Goal: Check status: Check status

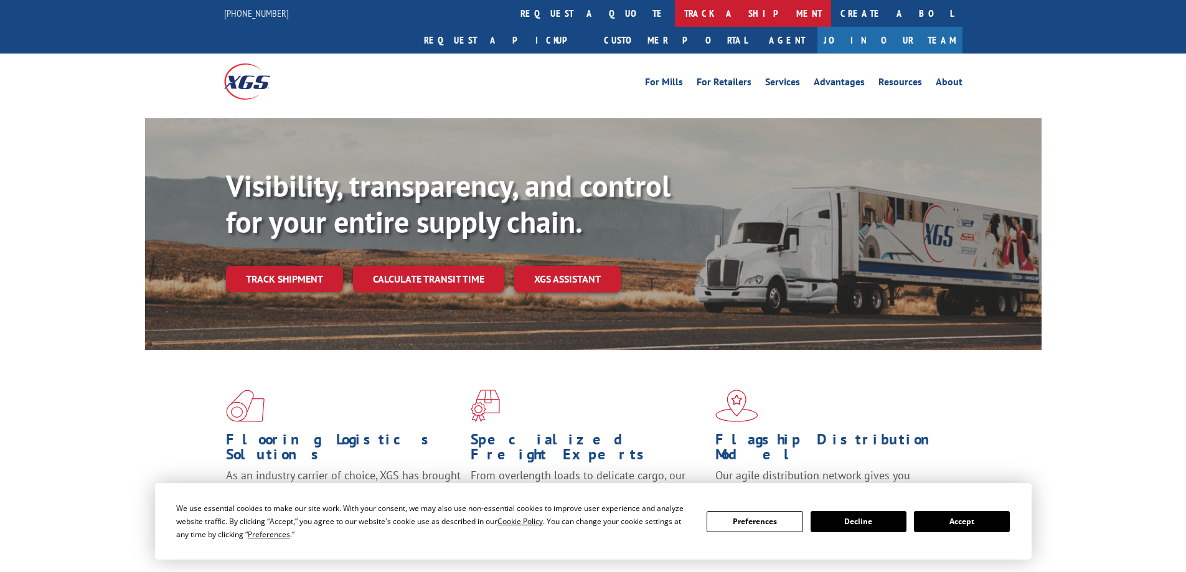
click at [675, 11] on link "track a shipment" at bounding box center [753, 13] width 156 height 27
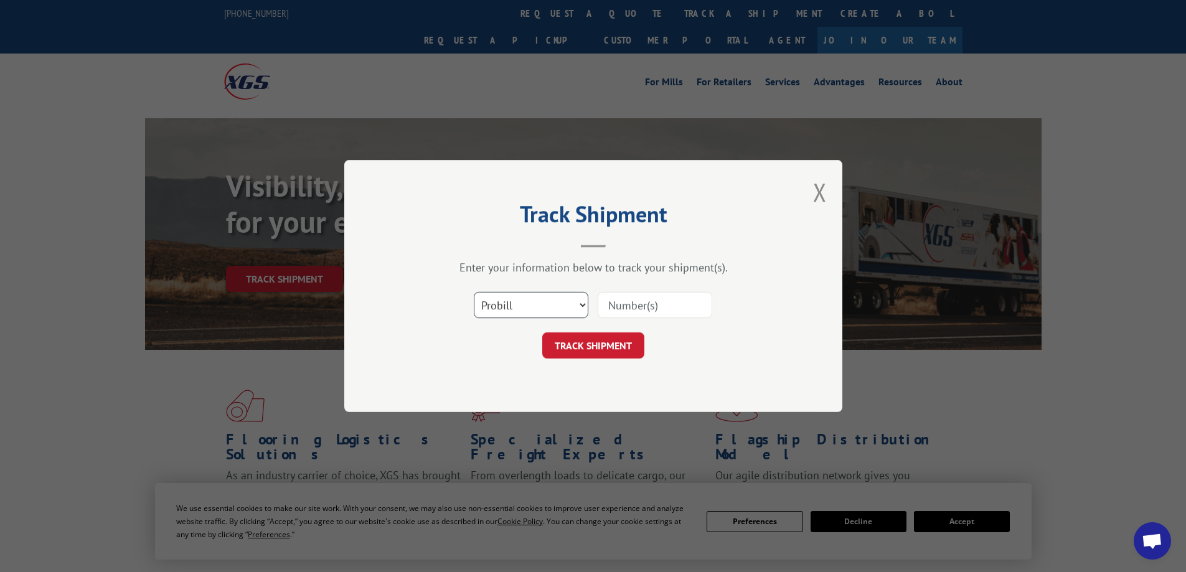
click at [525, 299] on select "Select category... Probill BOL PO" at bounding box center [531, 305] width 115 height 26
click at [616, 305] on input at bounding box center [654, 305] width 115 height 26
click at [558, 301] on select "Select category... Probill BOL PO" at bounding box center [531, 305] width 115 height 26
click at [657, 302] on input at bounding box center [654, 305] width 115 height 26
type input "16609627"
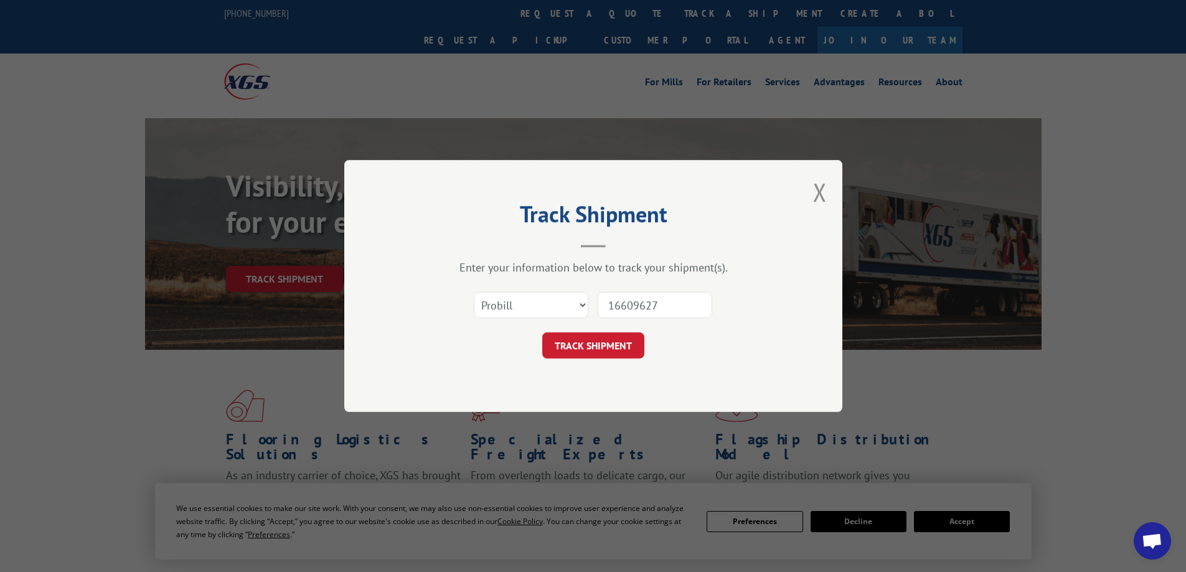
click at [599, 359] on div "Track Shipment Enter your information below to track your shipment(s). Select c…" at bounding box center [593, 286] width 498 height 252
click at [613, 351] on button "TRACK SHIPMENT" at bounding box center [593, 345] width 102 height 26
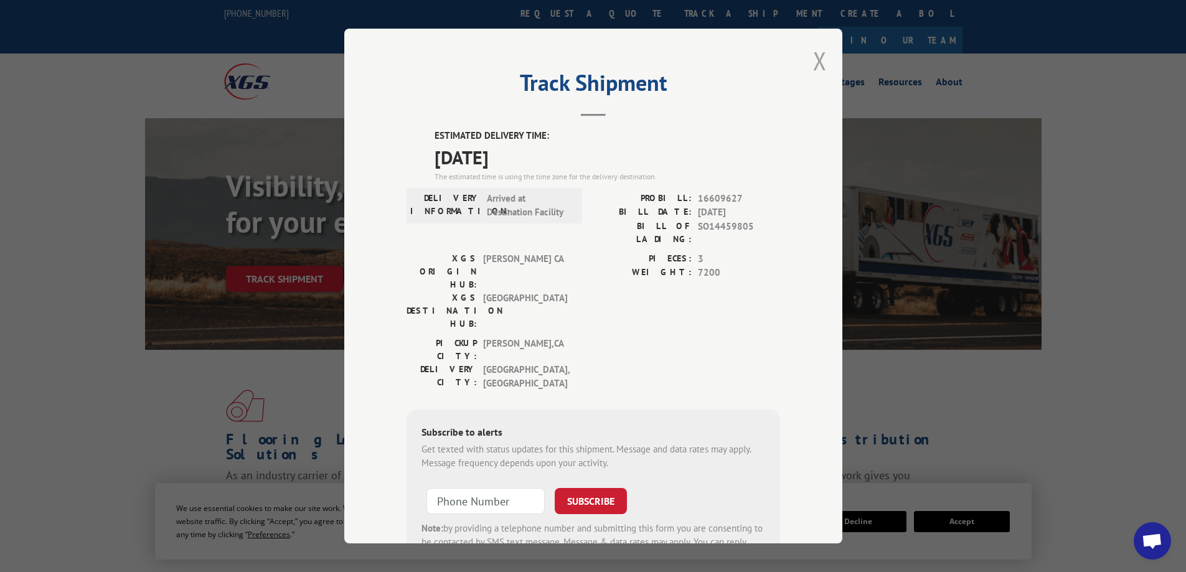
click at [813, 65] on button "Close modal" at bounding box center [820, 60] width 14 height 33
